Goal: Check status: Check status

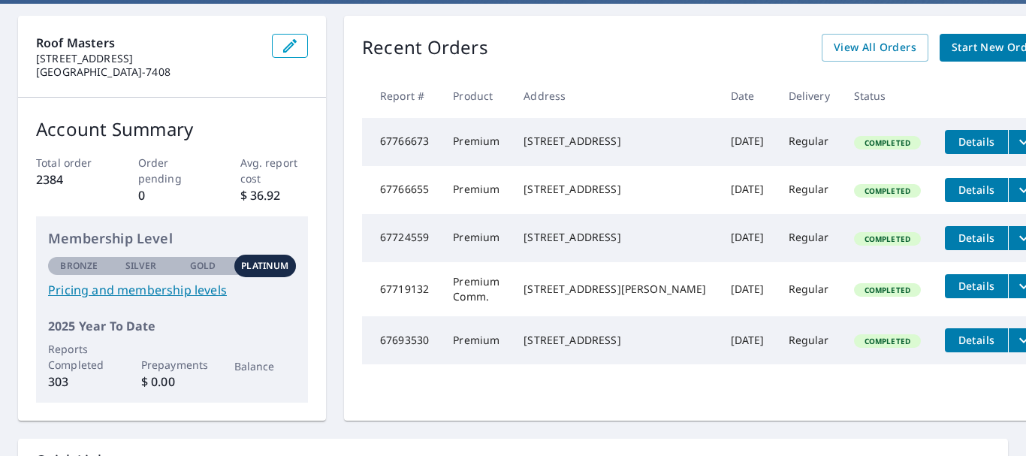
scroll to position [113, 0]
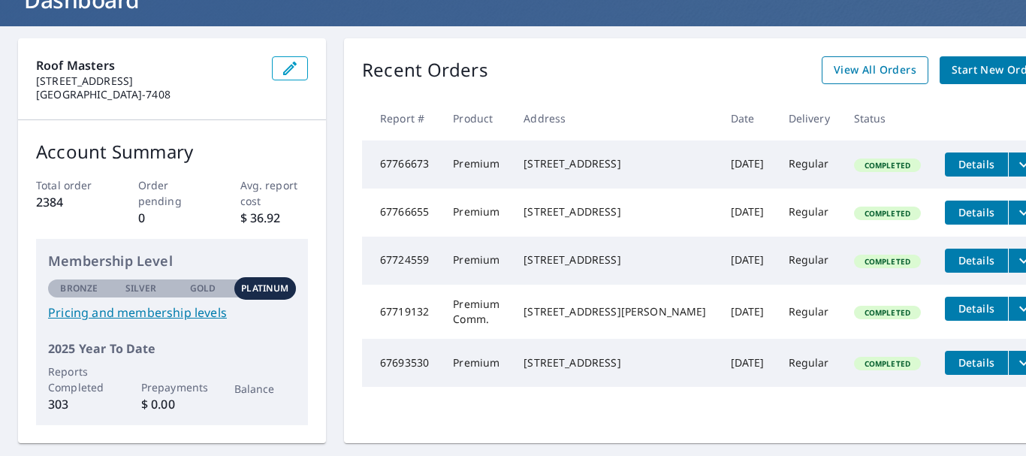
click at [833, 71] on span "View All Orders" at bounding box center [874, 70] width 83 height 19
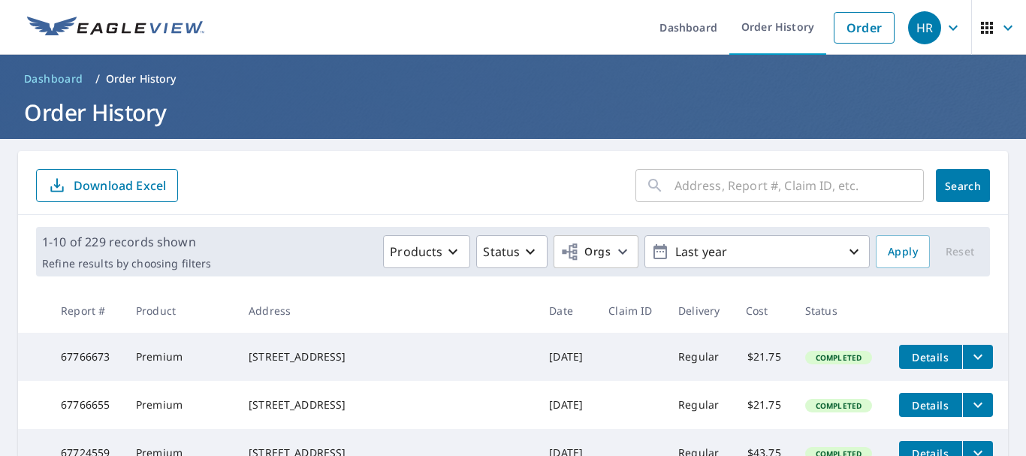
click at [674, 184] on input "text" at bounding box center [798, 185] width 249 height 42
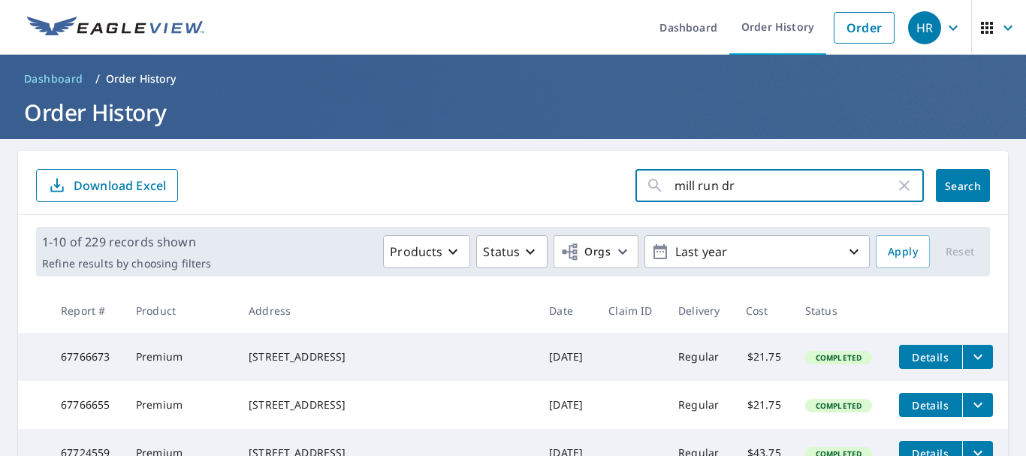
type input "mill run dr"
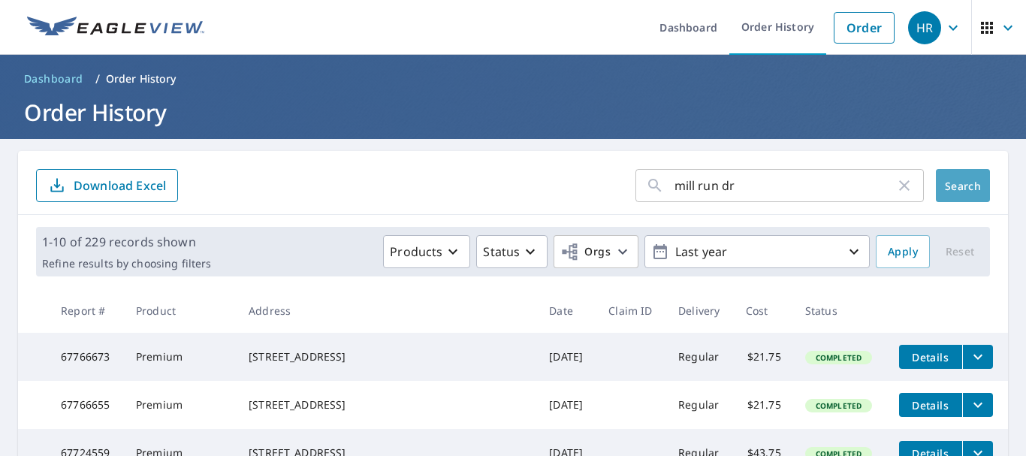
click at [969, 184] on span "Search" at bounding box center [963, 186] width 30 height 14
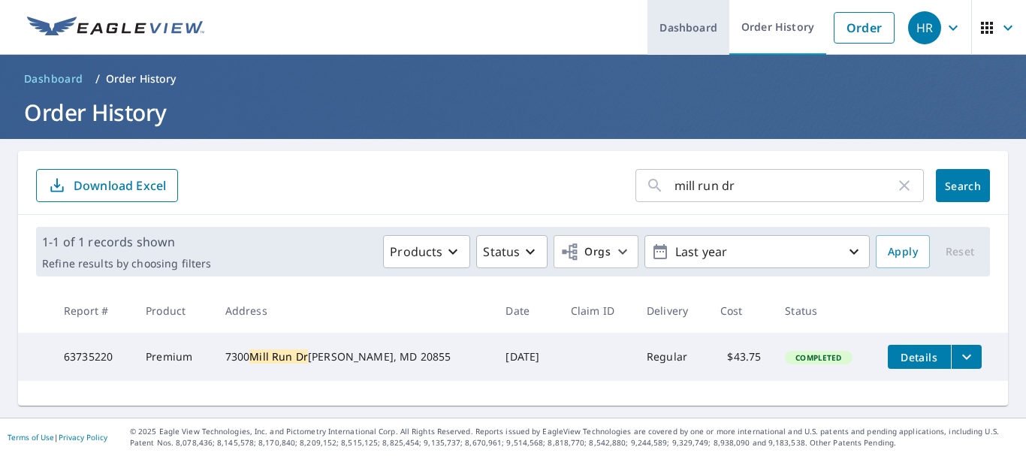
click at [686, 29] on link "Dashboard" at bounding box center [688, 27] width 82 height 55
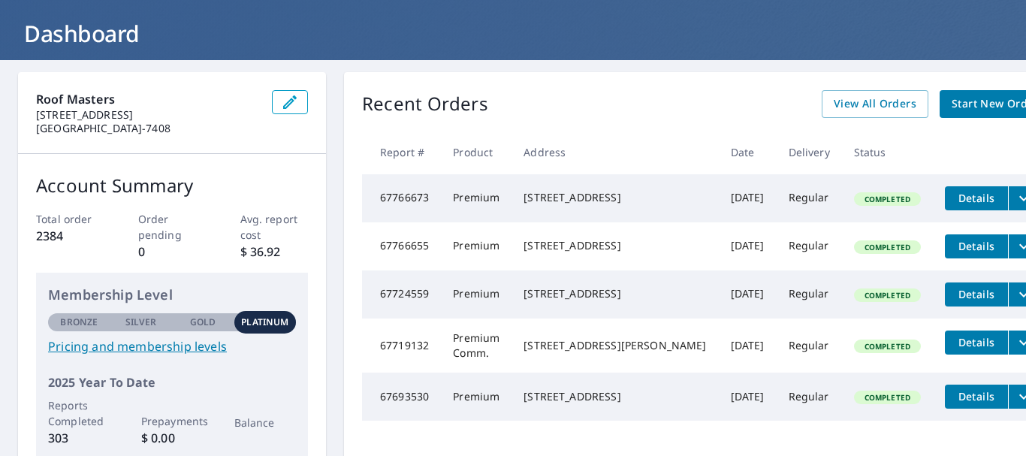
scroll to position [80, 0]
